Goal: Task Accomplishment & Management: Use online tool/utility

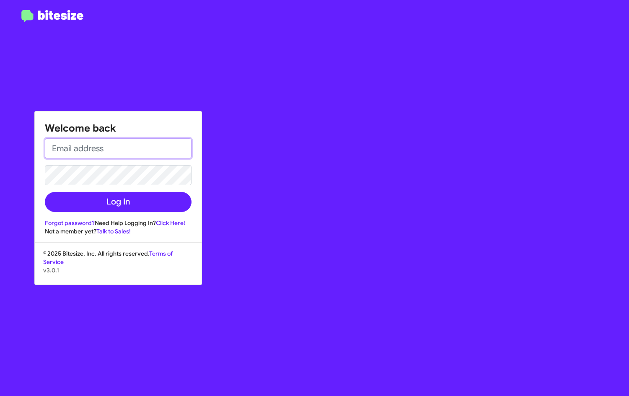
click at [91, 155] on input "email" at bounding box center [118, 148] width 147 height 20
type input "K"
type input "[EMAIL_ADDRESS][DOMAIN_NAME]"
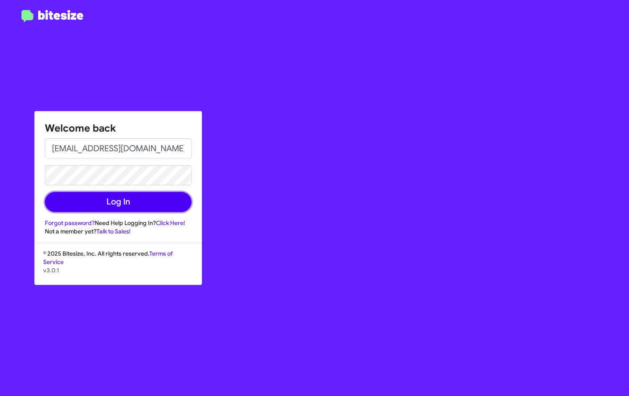
click at [118, 207] on button "Log In" at bounding box center [118, 202] width 147 height 20
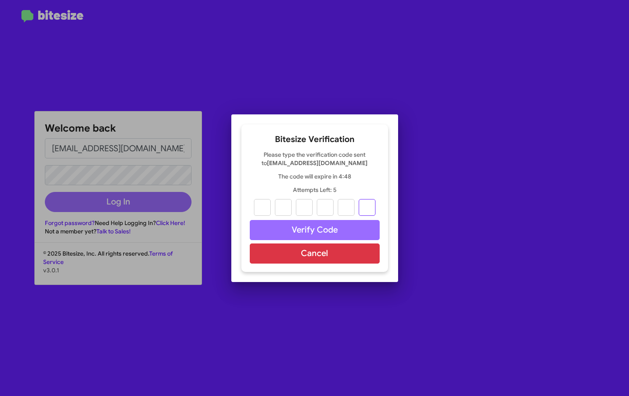
paste input "0"
type input "6"
type input "5"
type input "2"
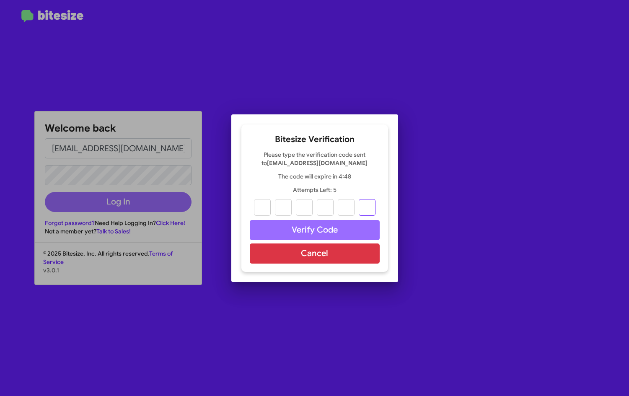
type input "3"
type input "0"
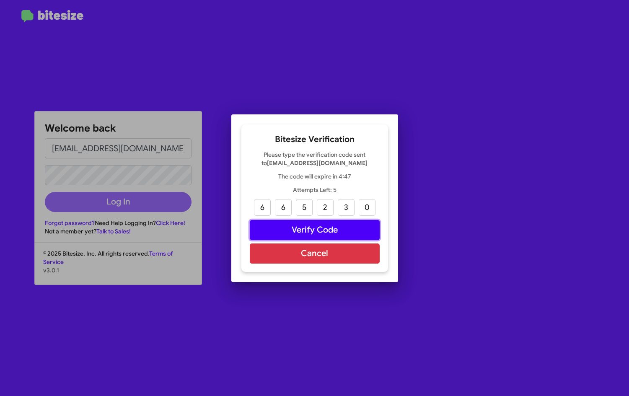
click at [309, 227] on button "Verify Code" at bounding box center [315, 230] width 130 height 20
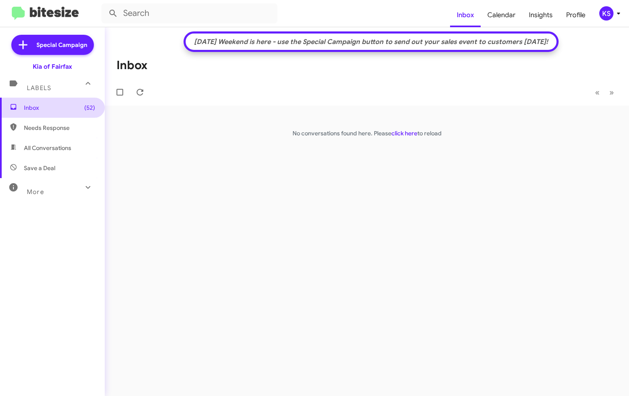
click at [33, 108] on span "Inbox (52)" at bounding box center [59, 107] width 71 height 8
click at [84, 106] on span "(52)" at bounding box center [89, 107] width 11 height 8
click at [399, 132] on link "click here" at bounding box center [404, 133] width 26 height 8
